Goal: Information Seeking & Learning: Learn about a topic

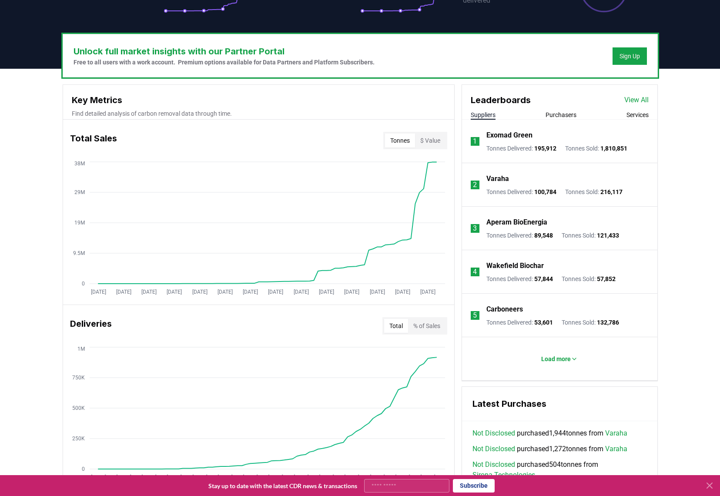
scroll to position [85, 0]
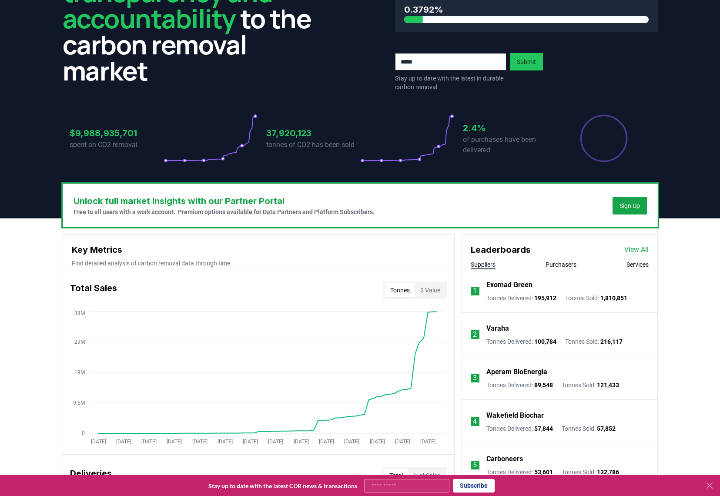
click at [577, 264] on div "Suppliers Purchasers Services" at bounding box center [559, 264] width 195 height 9
click at [561, 263] on button "Purchasers" at bounding box center [560, 264] width 31 height 9
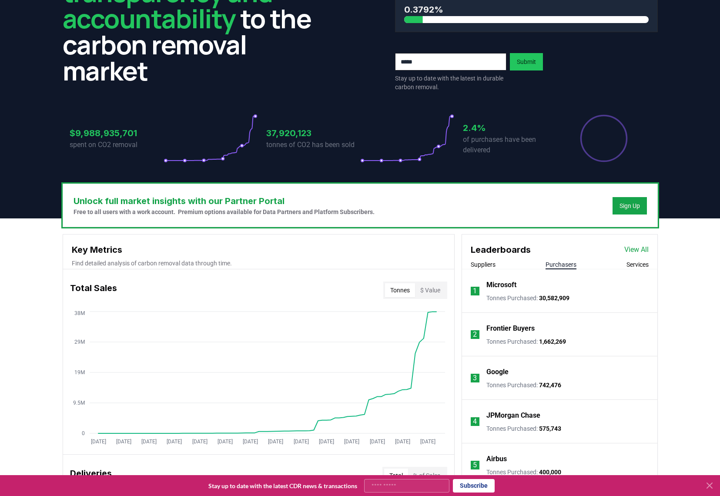
scroll to position [264, 0]
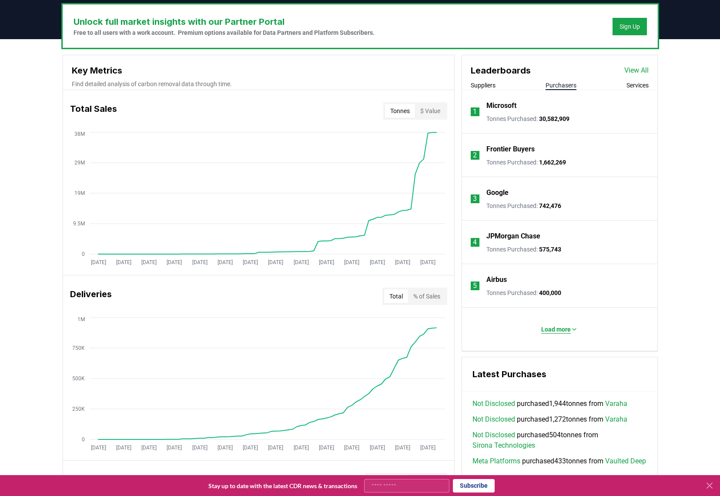
click at [555, 330] on p "Load more" at bounding box center [556, 329] width 30 height 9
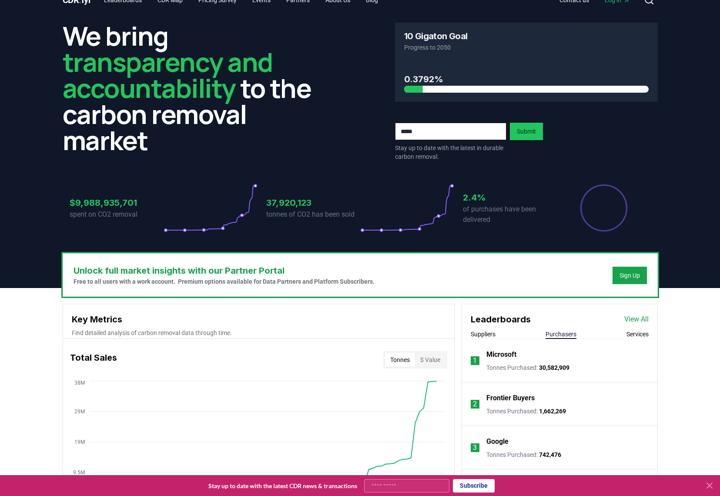
scroll to position [0, 0]
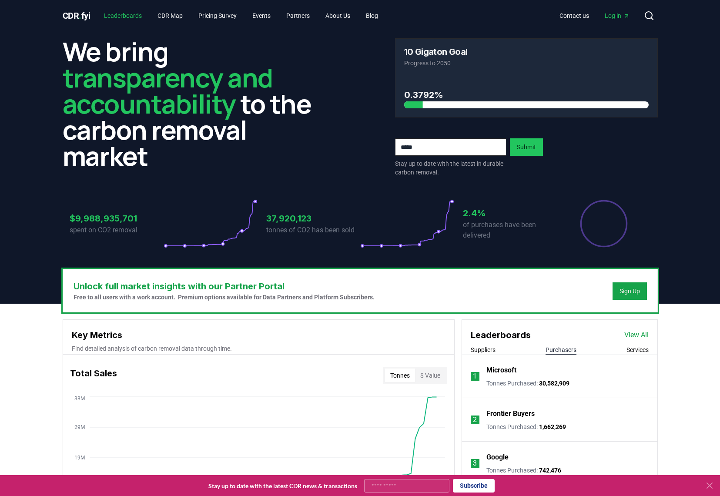
click at [138, 15] on link "Leaderboards" at bounding box center [123, 16] width 52 height 16
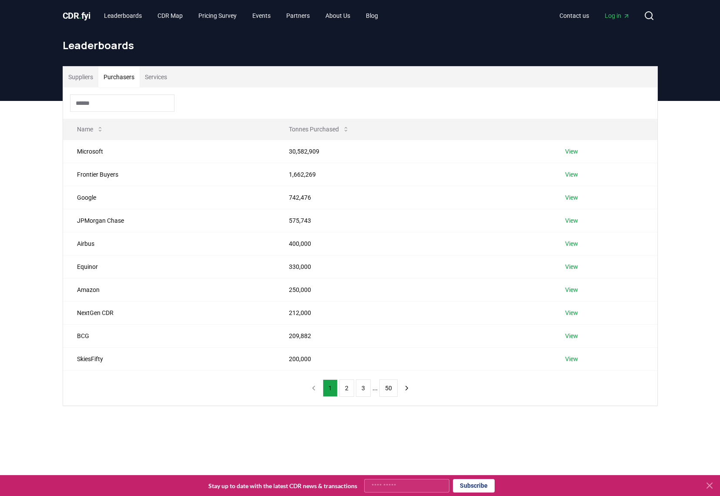
click at [128, 75] on button "Purchasers" at bounding box center [118, 77] width 41 height 21
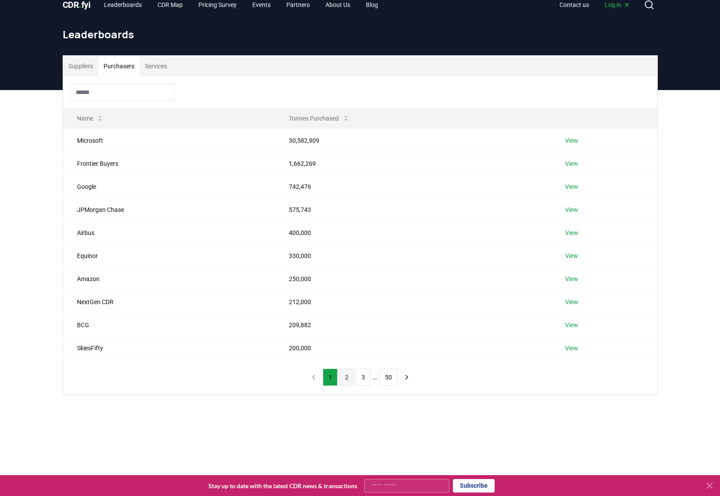
click at [350, 377] on button "2" at bounding box center [346, 376] width 15 height 17
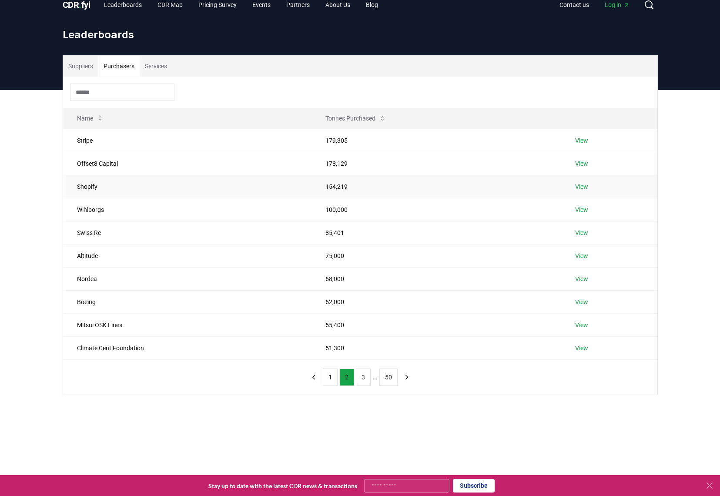
click at [93, 187] on td "Shopify" at bounding box center [187, 186] width 248 height 23
